Goal: Navigation & Orientation: Find specific page/section

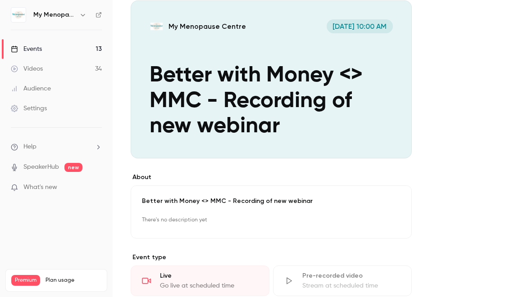
scroll to position [92, 0]
click at [83, 13] on icon "button" at bounding box center [82, 14] width 7 height 7
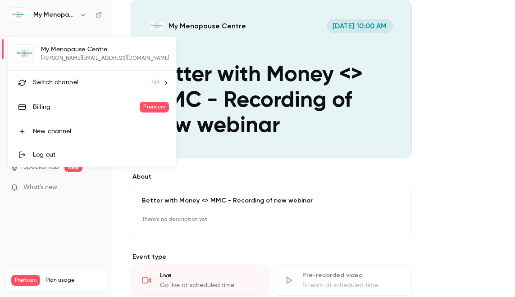
click at [45, 82] on span "Switch channel" at bounding box center [55, 82] width 45 height 9
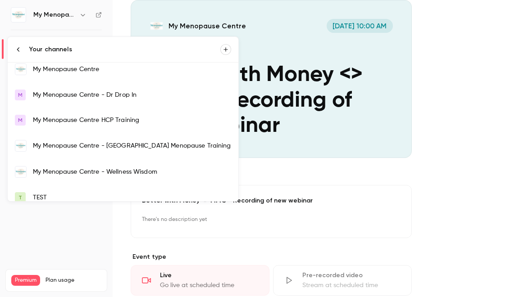
scroll to position [651, 0]
click at [61, 173] on div "My Menopause Centre - Wellness Wisdom" at bounding box center [132, 171] width 198 height 9
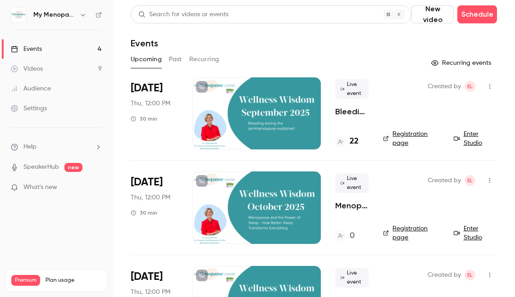
click at [268, 120] on div at bounding box center [256, 113] width 128 height 72
